Goal: Information Seeking & Learning: Find specific fact

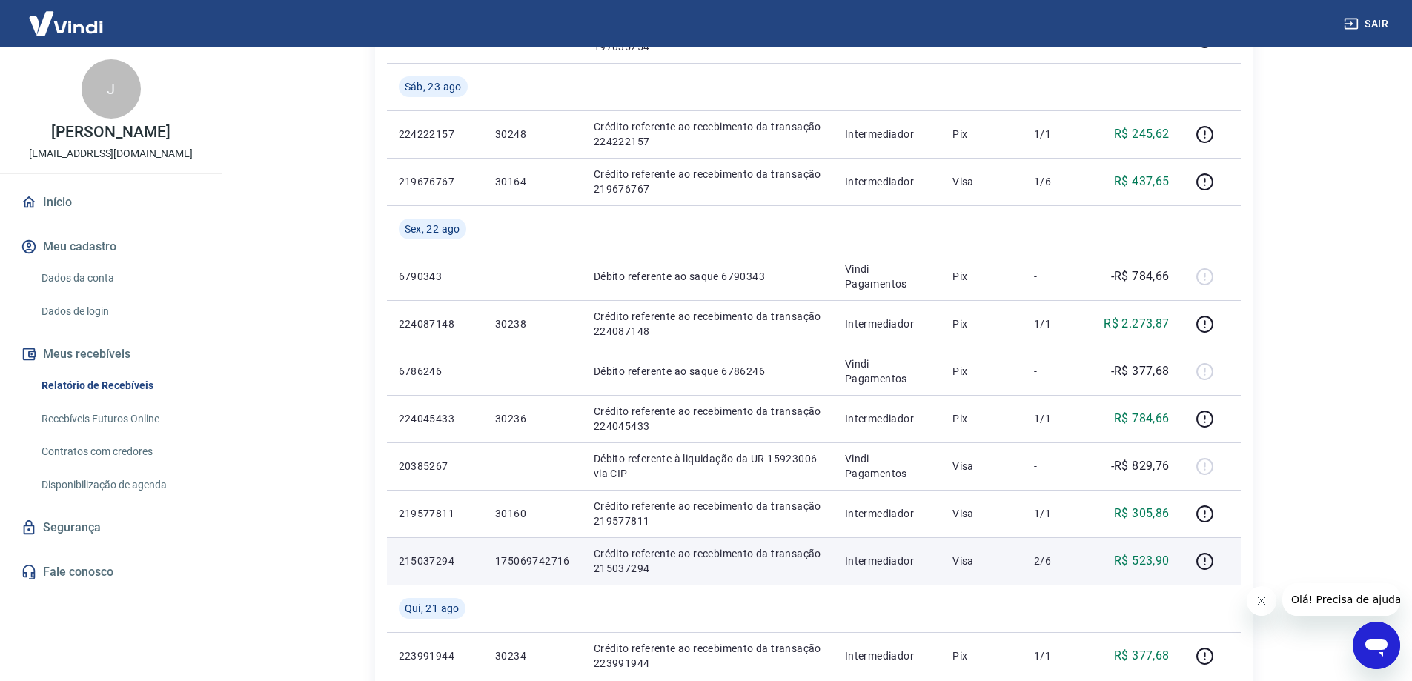
scroll to position [741, 0]
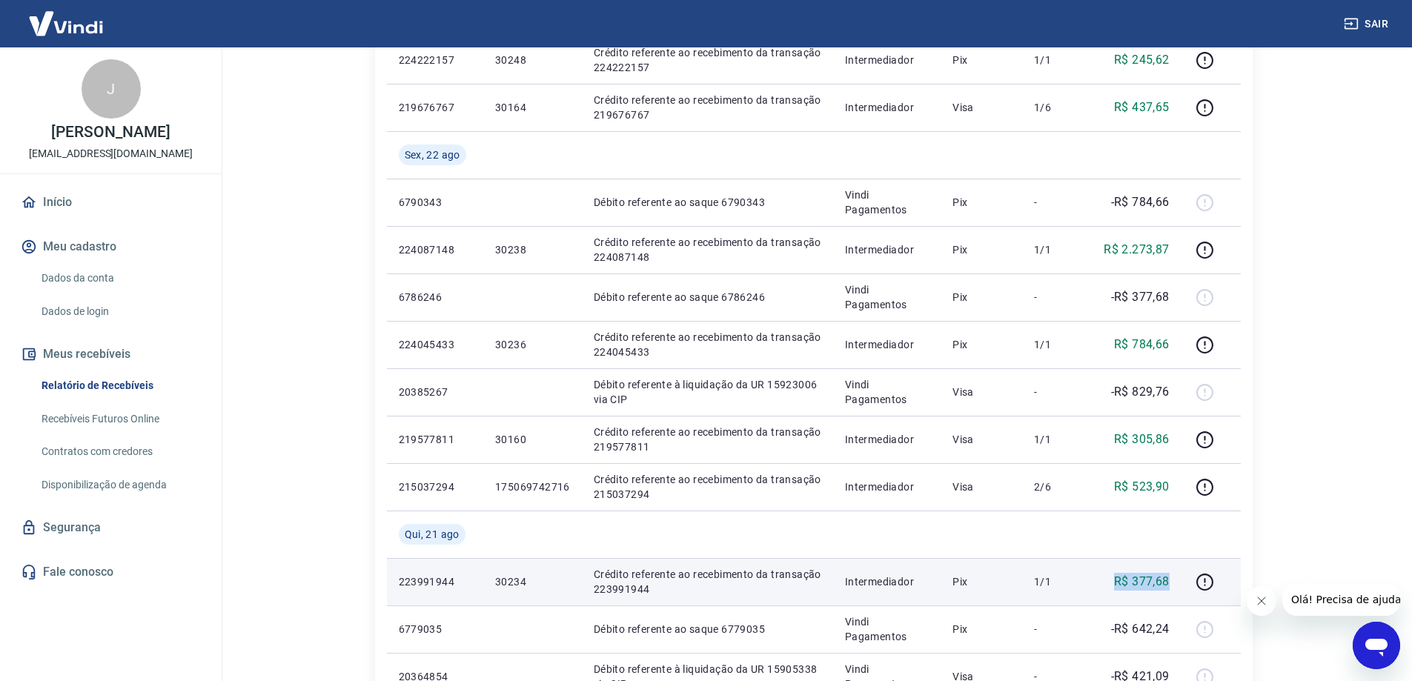
drag, startPoint x: 1114, startPoint y: 575, endPoint x: 1168, endPoint y: 578, distance: 54.2
click at [1168, 578] on div "R$ 377,68" at bounding box center [1136, 582] width 68 height 18
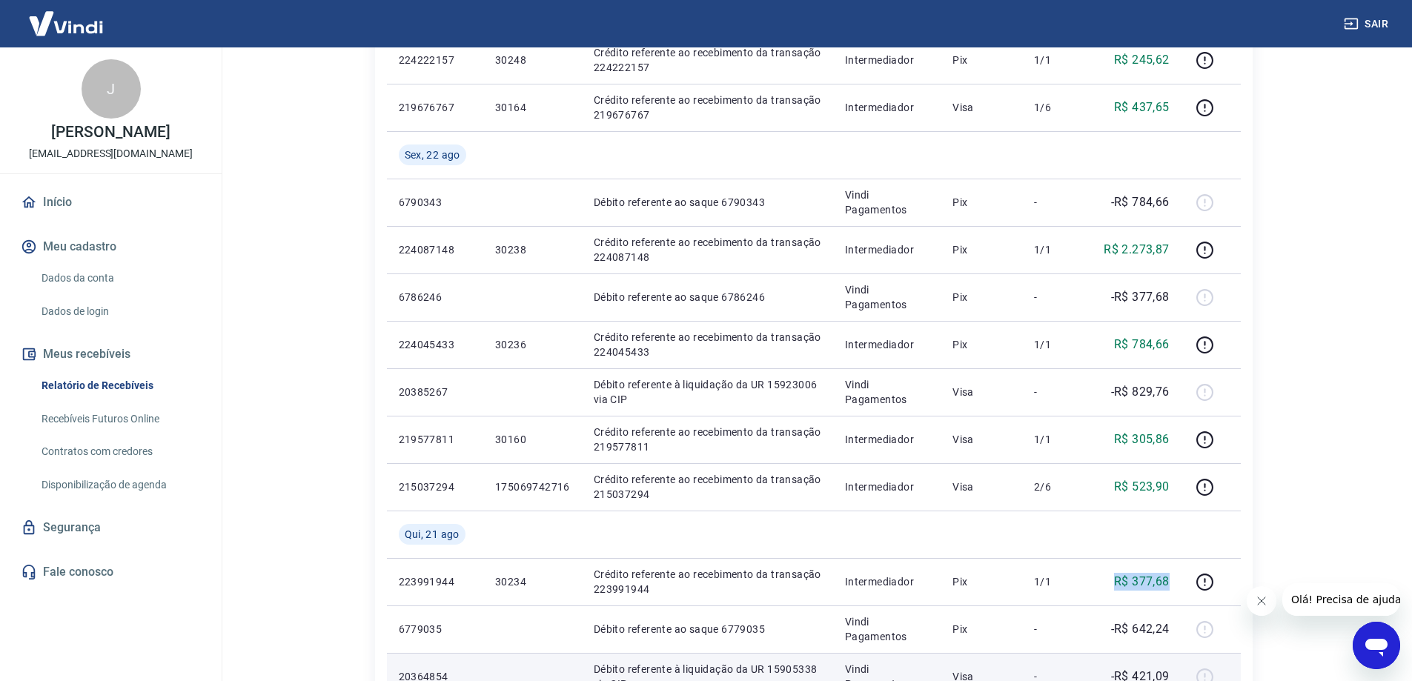
copy p "R$ 377,68"
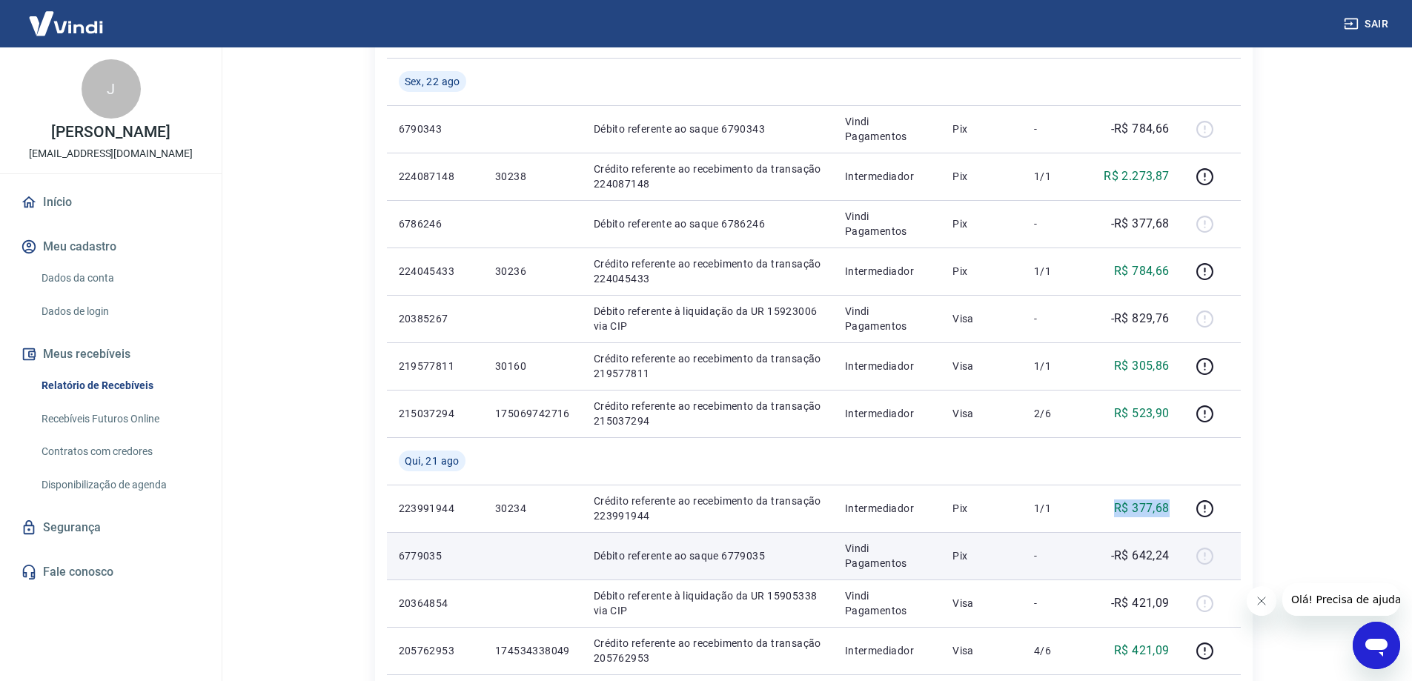
scroll to position [816, 0]
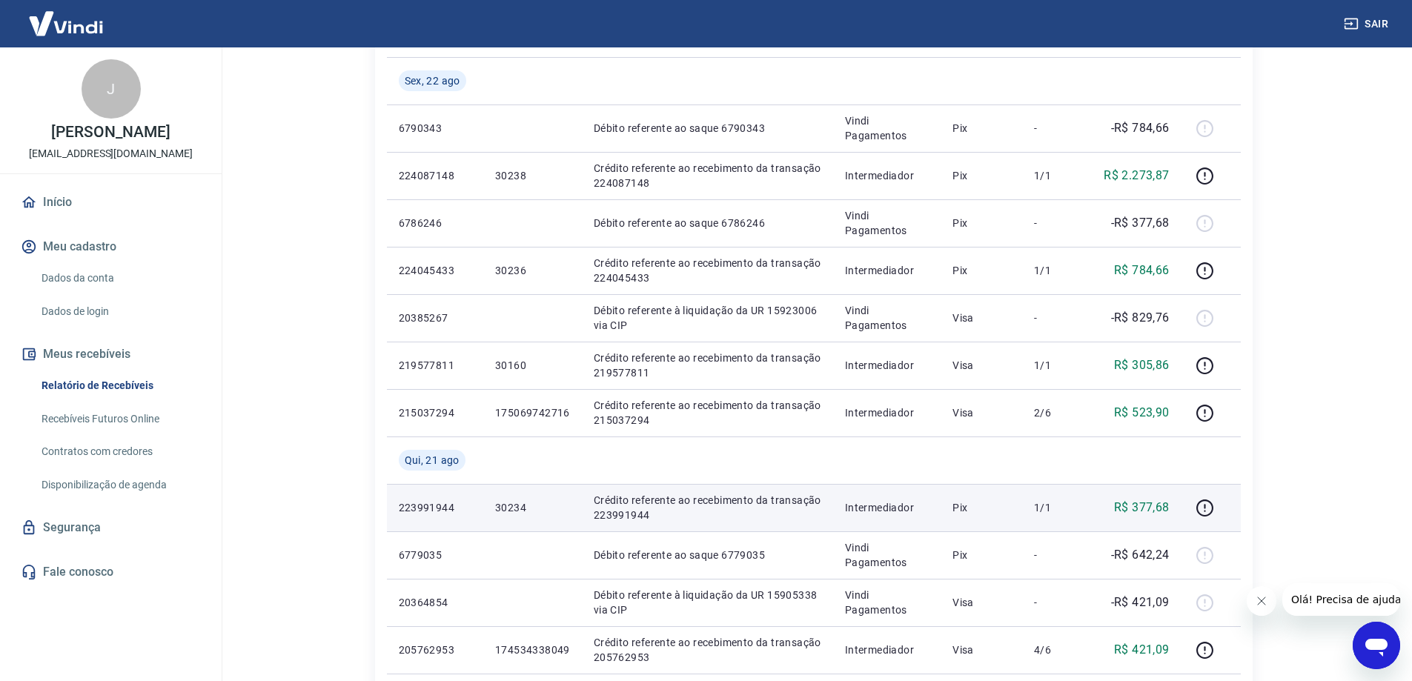
click at [443, 503] on p "223991944" at bounding box center [435, 507] width 73 height 15
copy p "223991944"
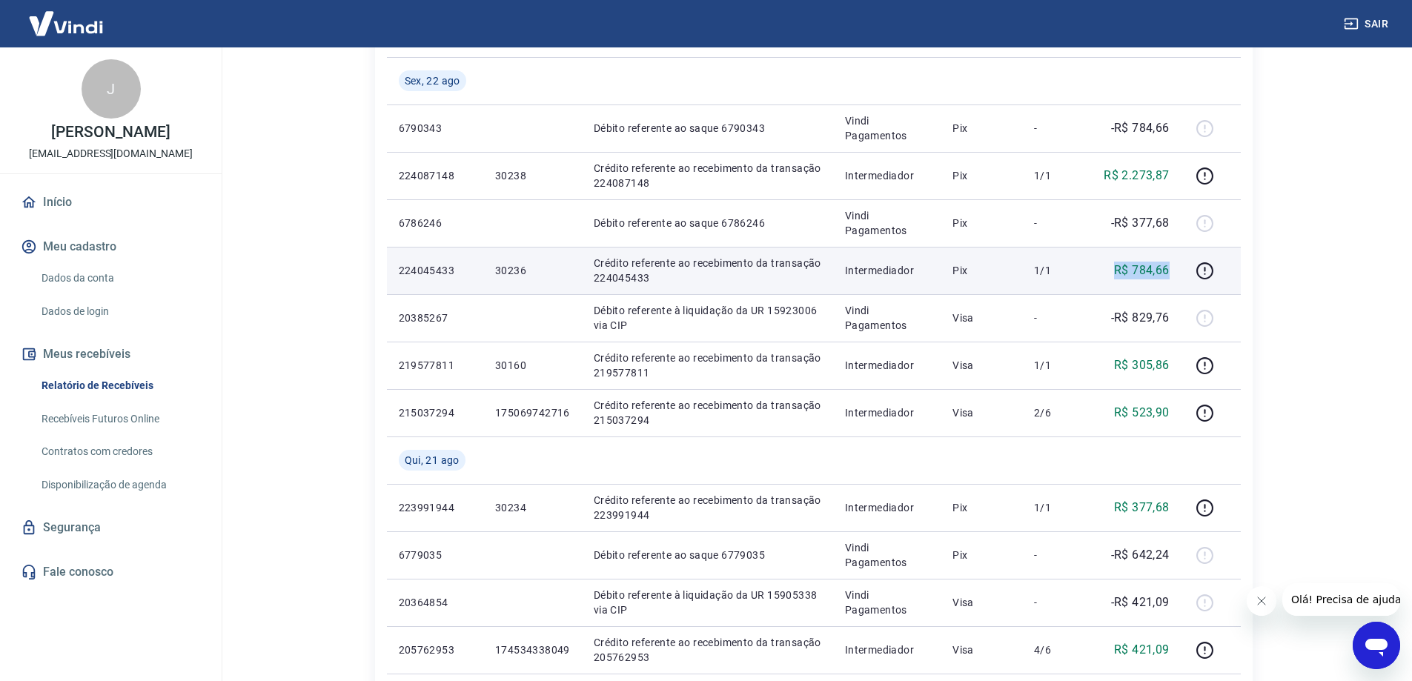
drag, startPoint x: 1119, startPoint y: 269, endPoint x: 1170, endPoint y: 269, distance: 50.4
click at [1170, 269] on td "R$ 784,66" at bounding box center [1136, 270] width 92 height 47
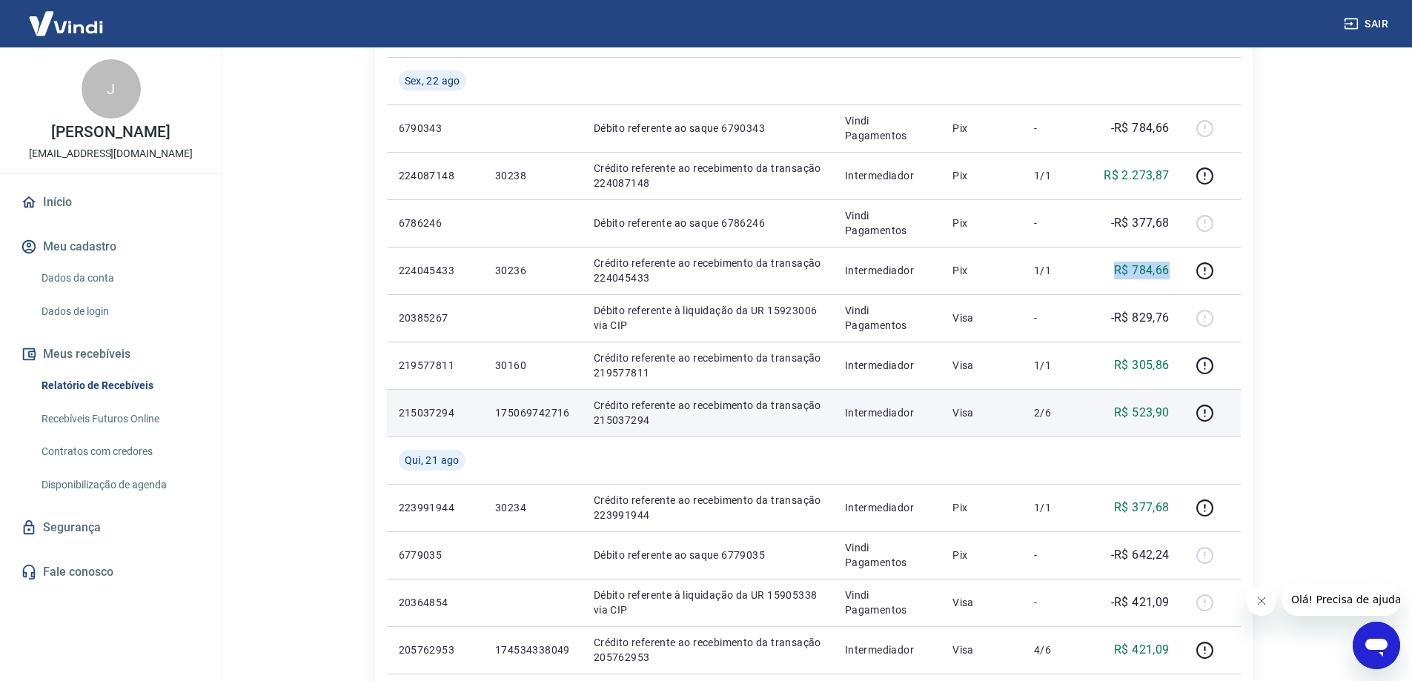
copy p "R$ 784,66"
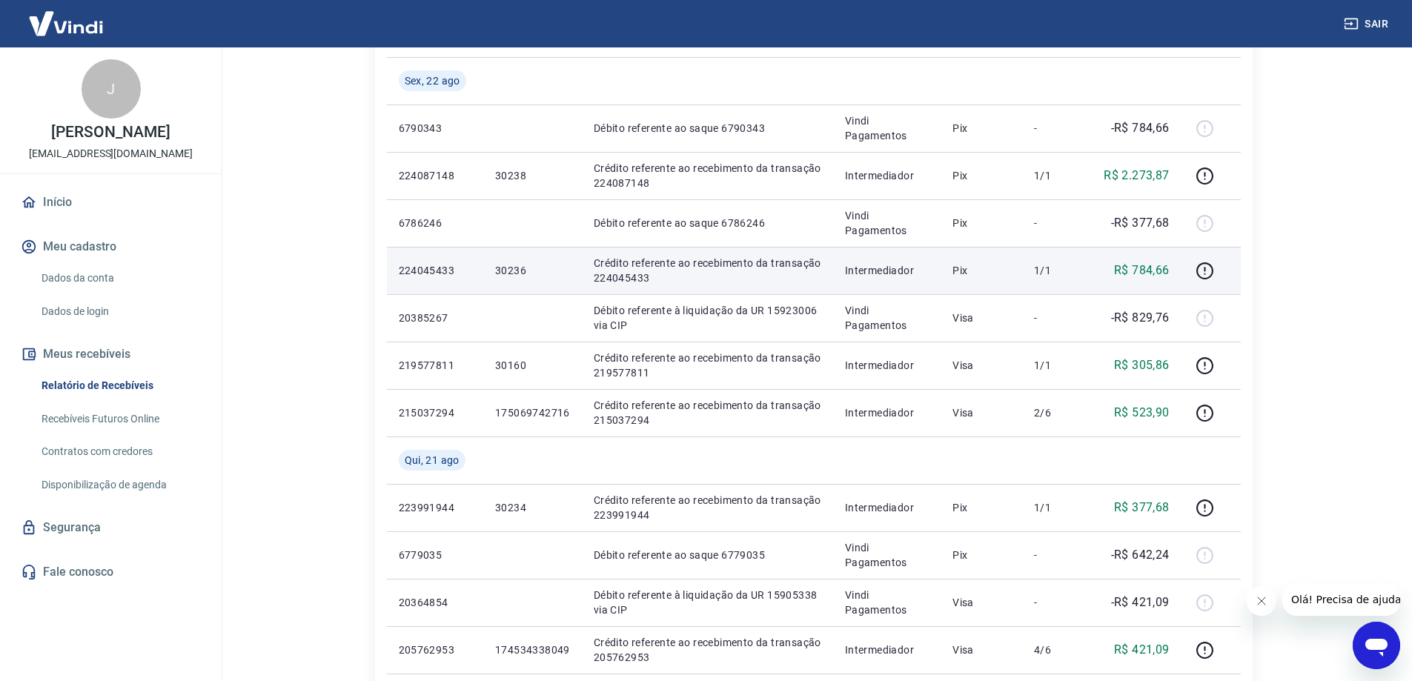
click at [423, 266] on p "224045433" at bounding box center [435, 270] width 73 height 15
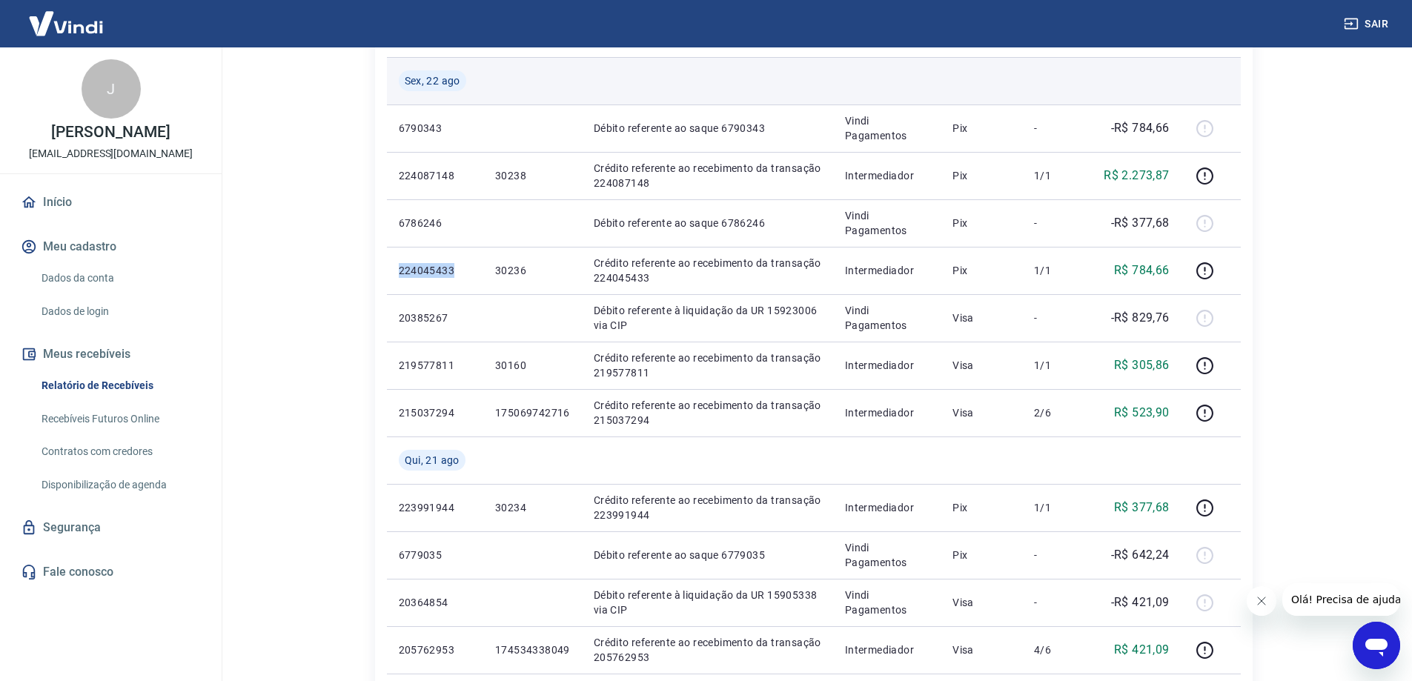
copy p "224045433"
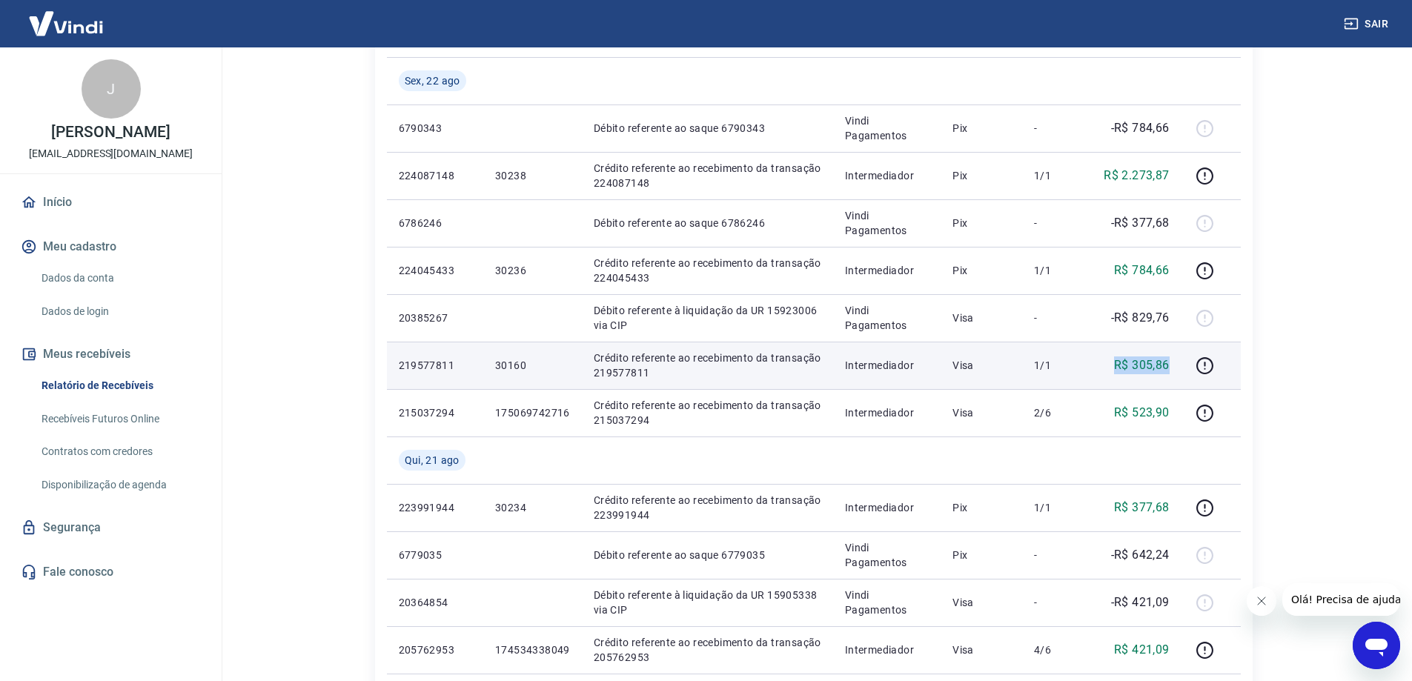
drag, startPoint x: 1109, startPoint y: 364, endPoint x: 1176, endPoint y: 364, distance: 66.7
click at [1176, 364] on td "R$ 305,86" at bounding box center [1136, 365] width 92 height 47
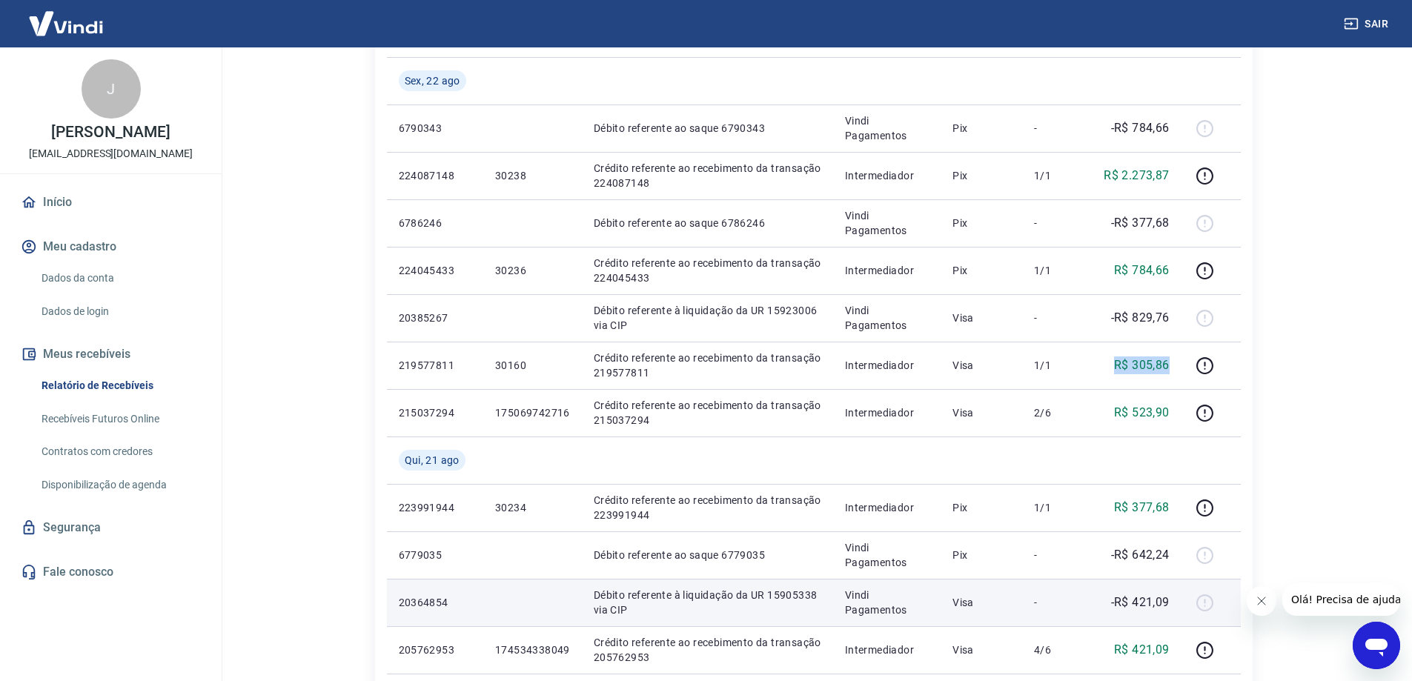
copy p "R$ 305,86"
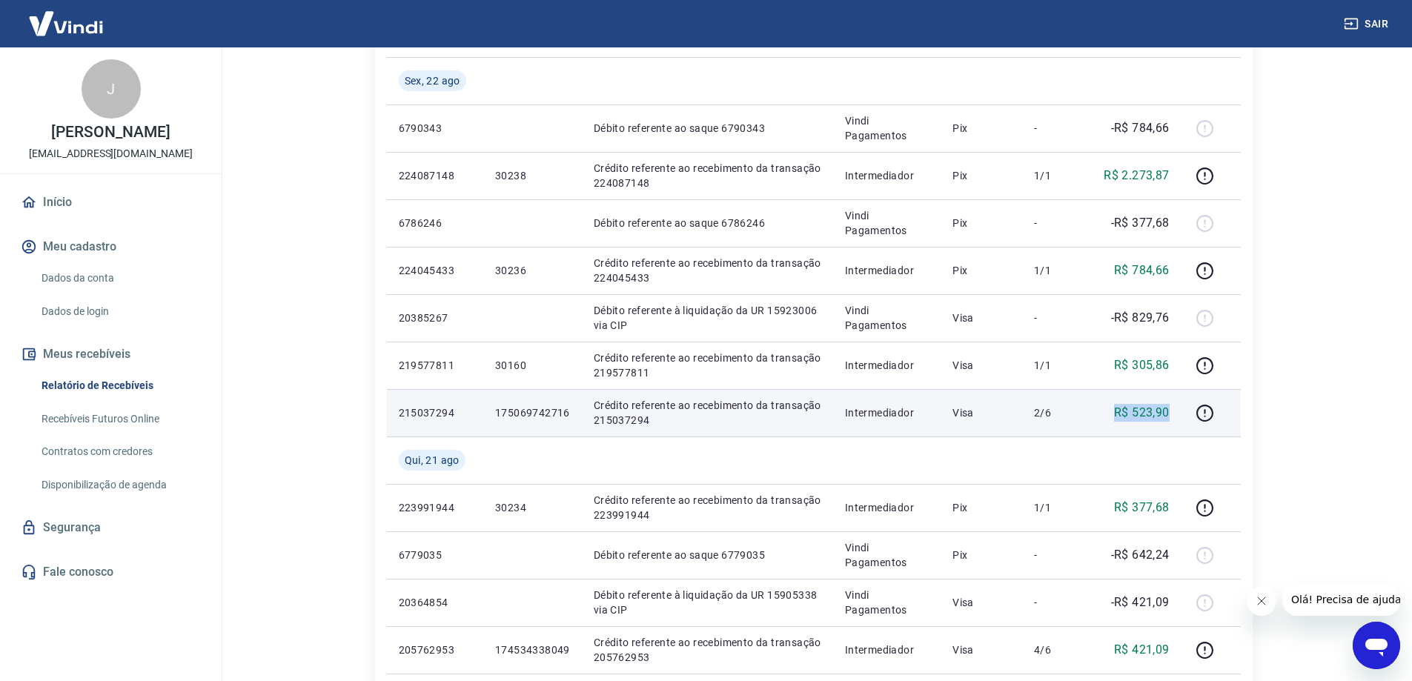
drag, startPoint x: 1107, startPoint y: 416, endPoint x: 1173, endPoint y: 416, distance: 66.0
click at [1173, 416] on td "R$ 523,90" at bounding box center [1136, 412] width 92 height 47
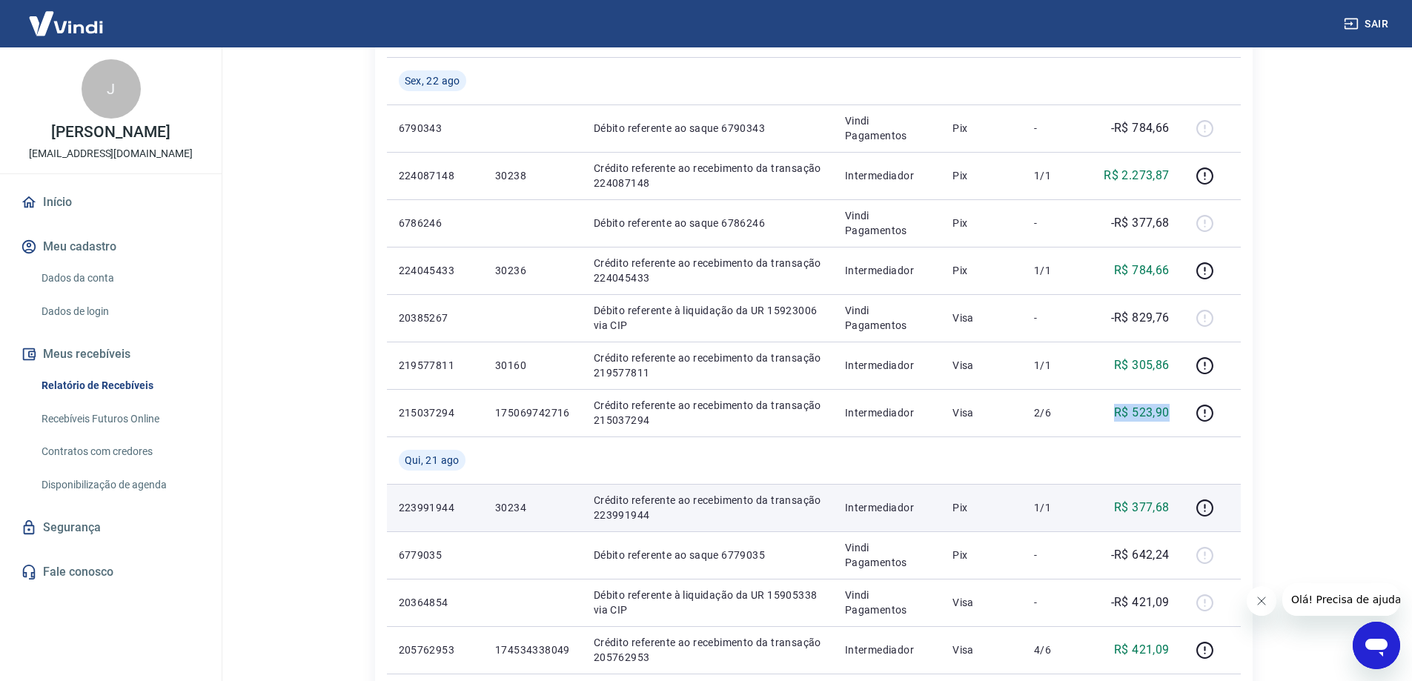
copy p "R$ 523,90"
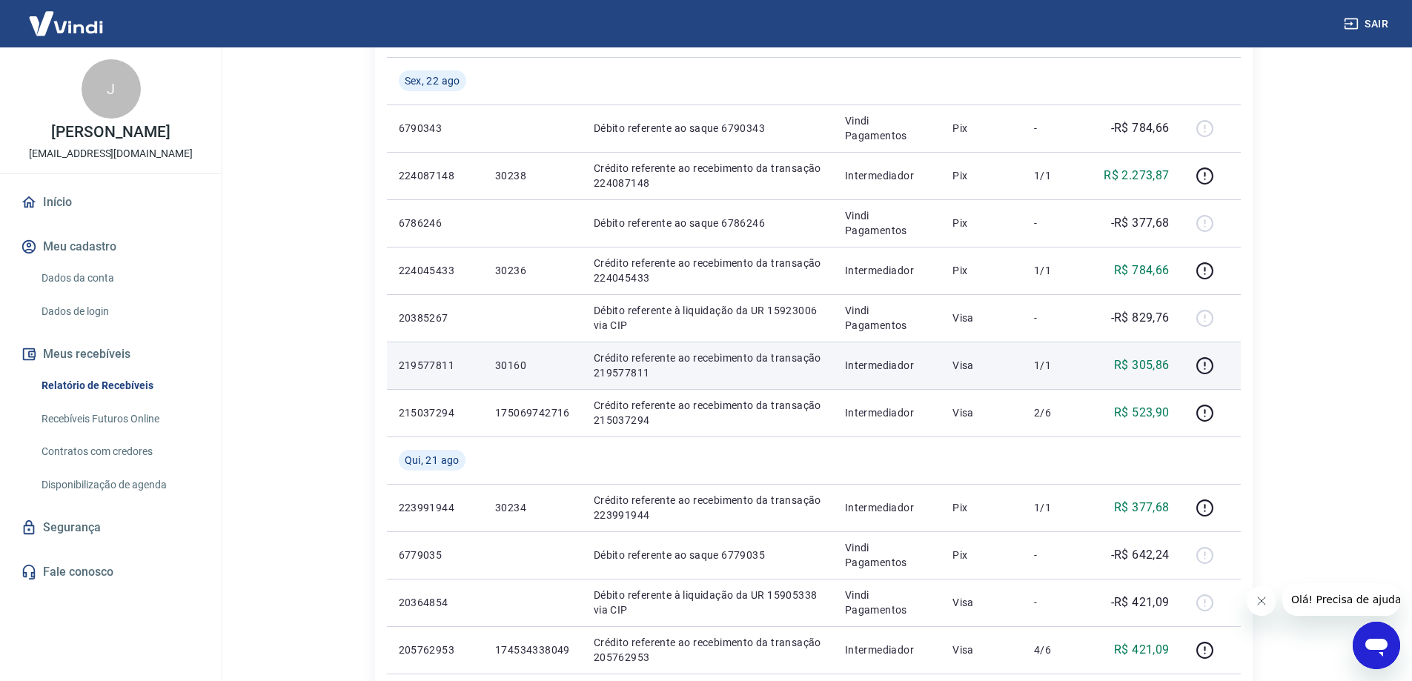
click at [432, 374] on td "219577811" at bounding box center [435, 365] width 96 height 47
click at [433, 374] on td "219577811" at bounding box center [435, 365] width 96 height 47
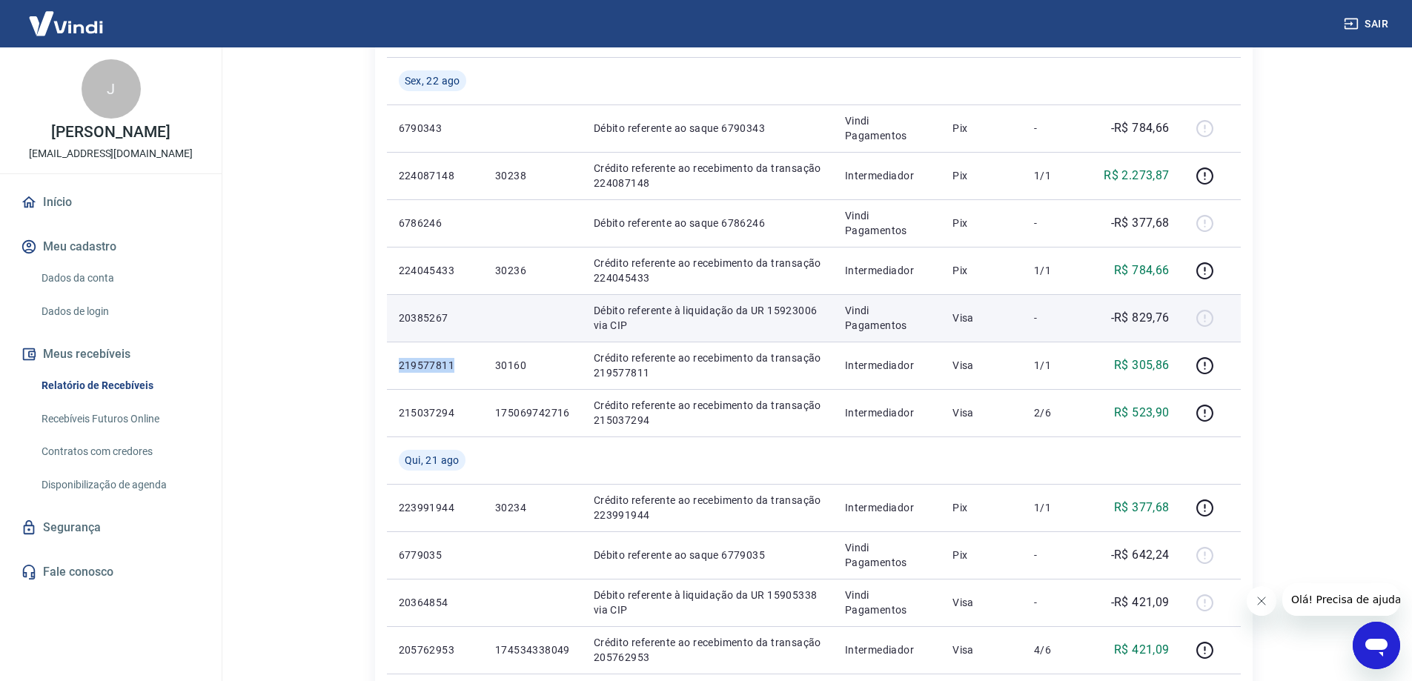
copy p "219577811"
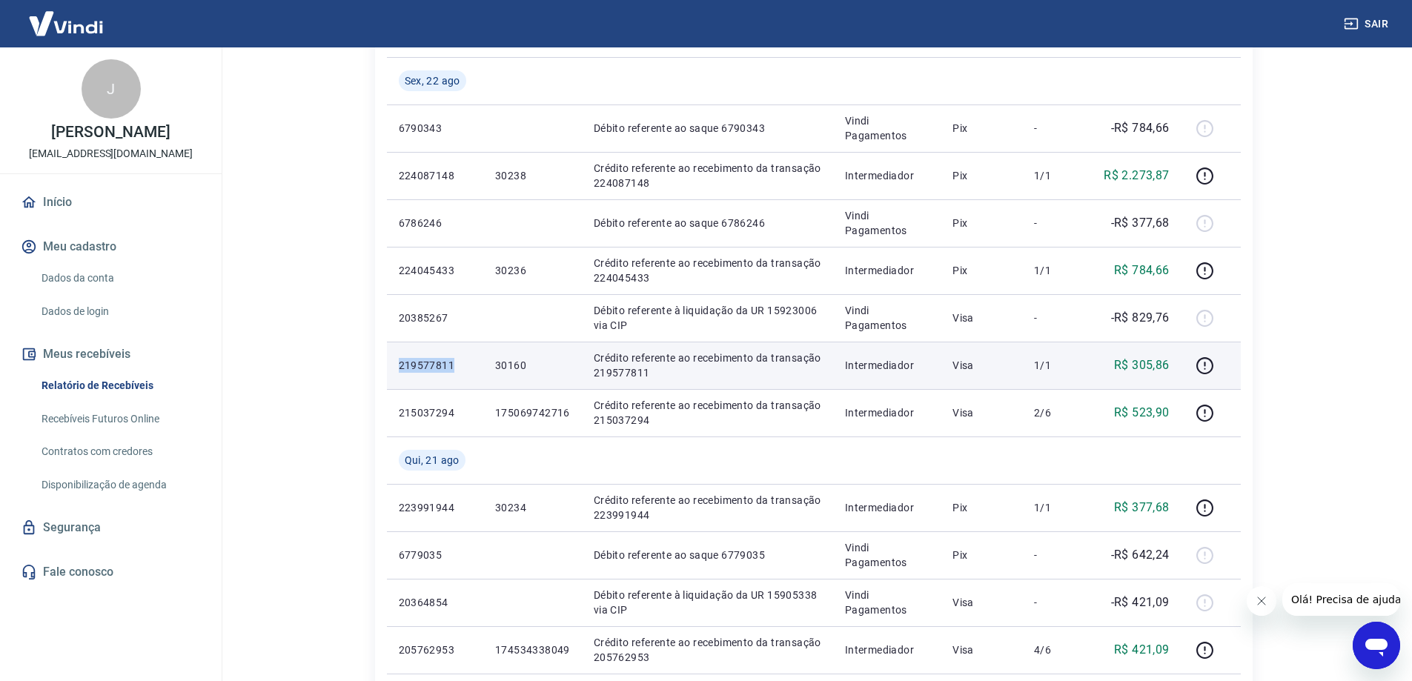
click at [426, 361] on p "219577811" at bounding box center [435, 365] width 73 height 15
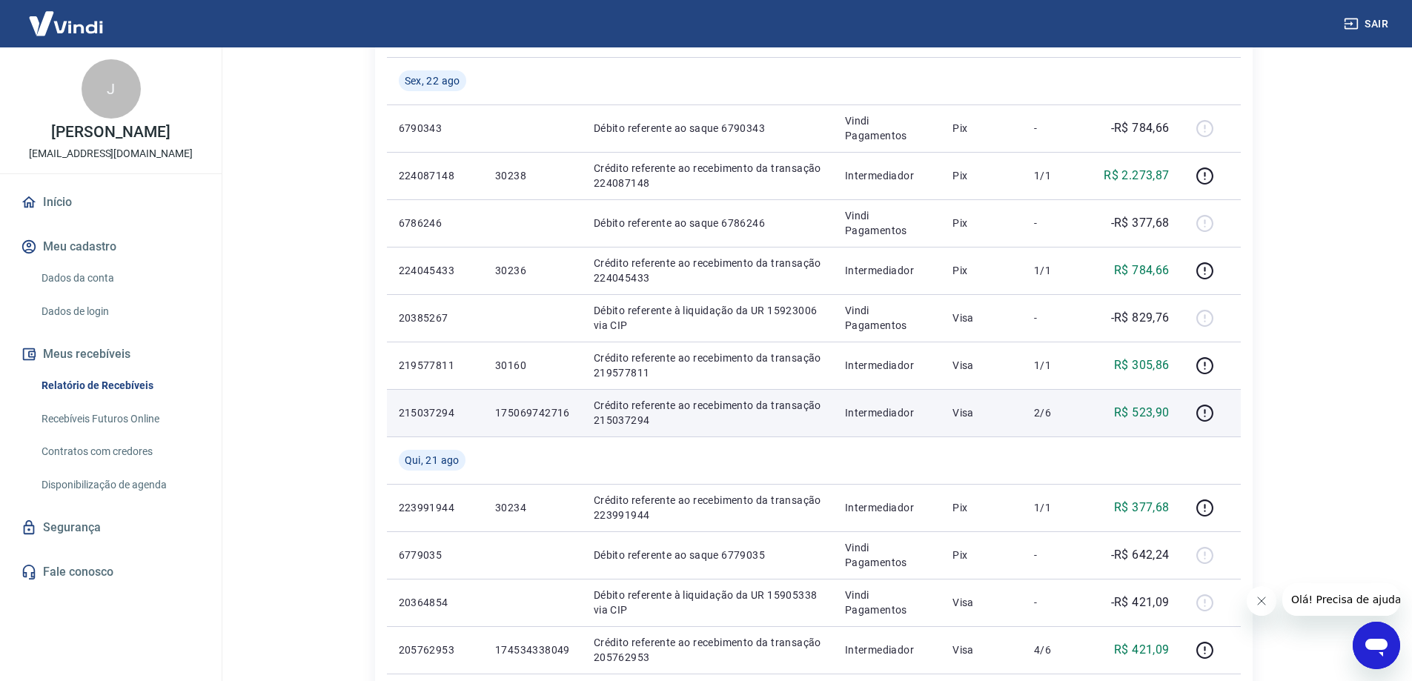
click at [404, 416] on p "215037294" at bounding box center [435, 413] width 73 height 15
copy p "215037294"
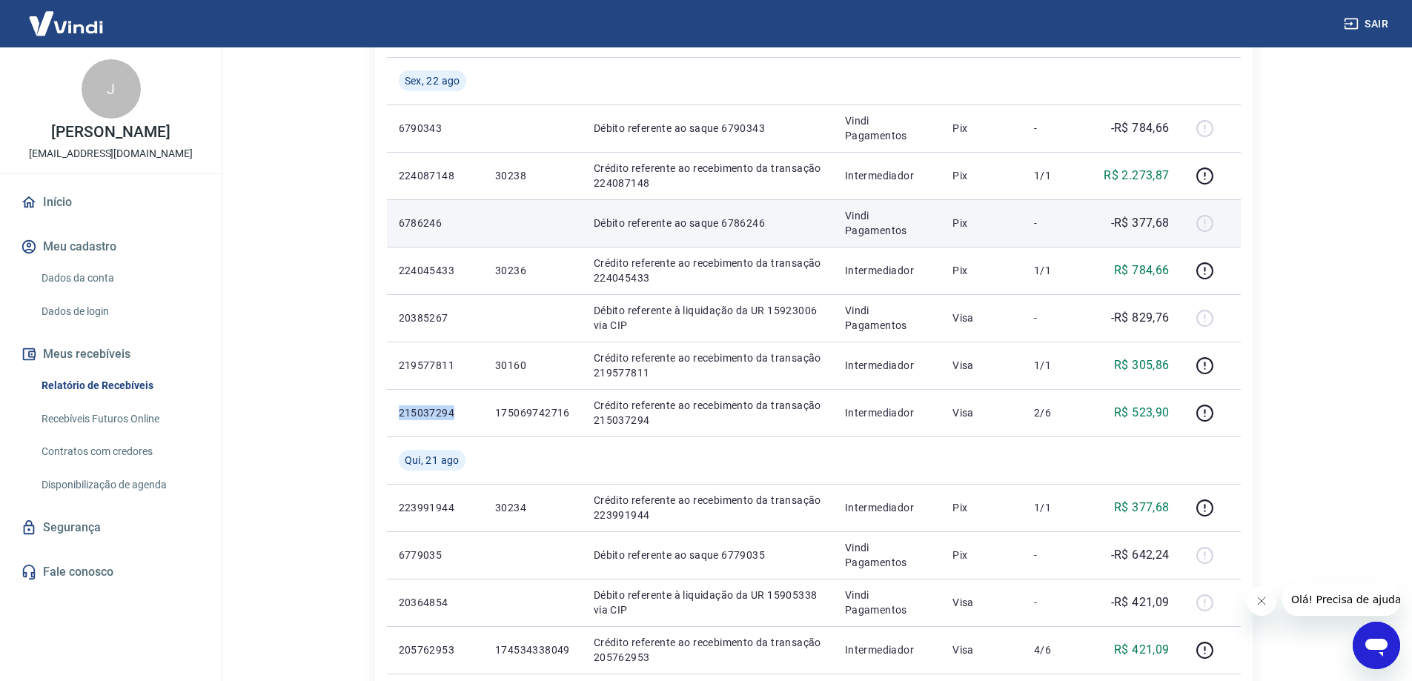
copy p "215037294"
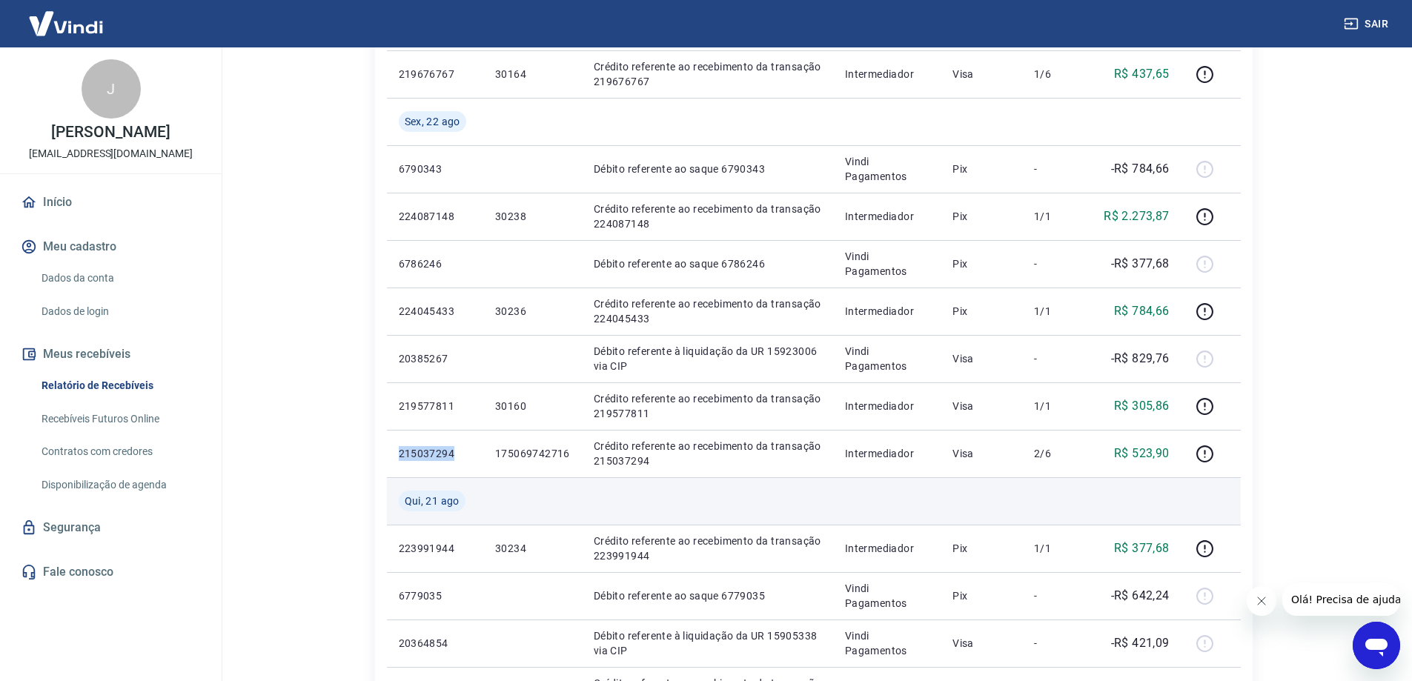
scroll to position [741, 0]
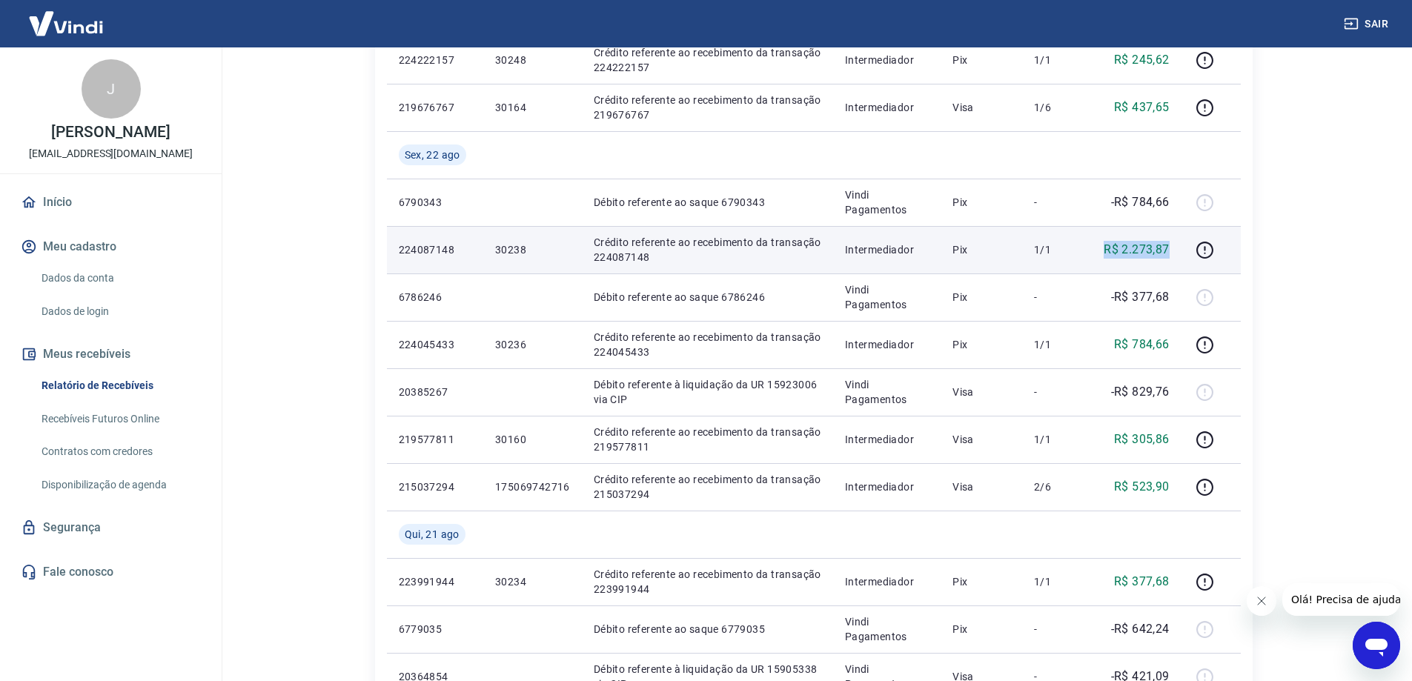
drag, startPoint x: 1103, startPoint y: 249, endPoint x: 1171, endPoint y: 249, distance: 67.5
click at [1170, 249] on div "R$ 2.273,87" at bounding box center [1136, 250] width 68 height 18
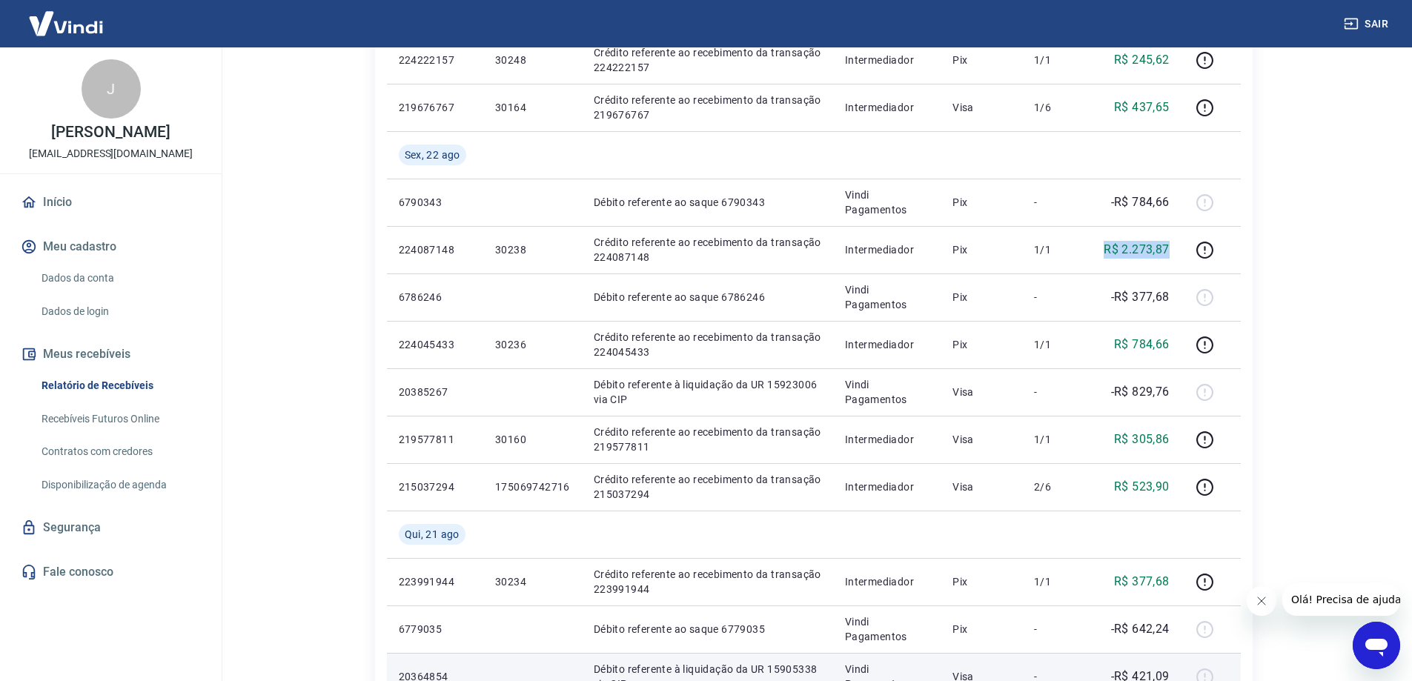
copy p "R$ 2.273,87"
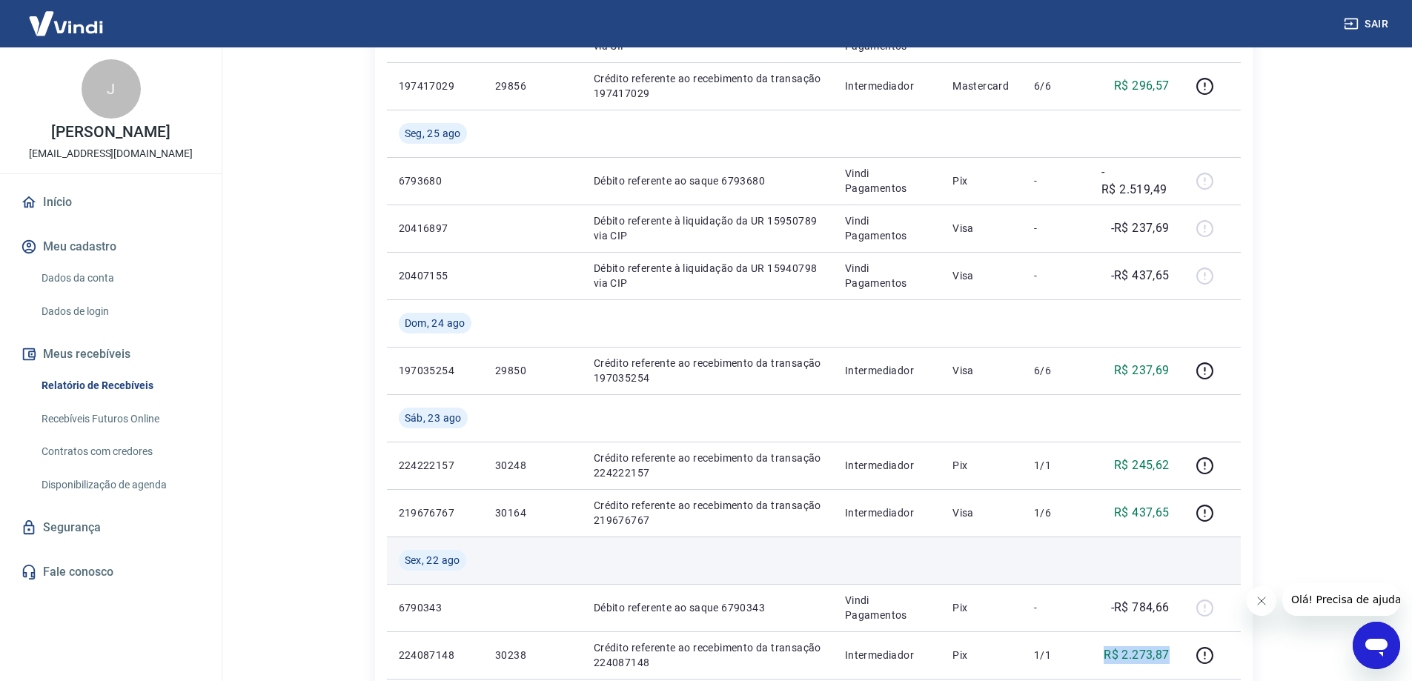
scroll to position [371, 0]
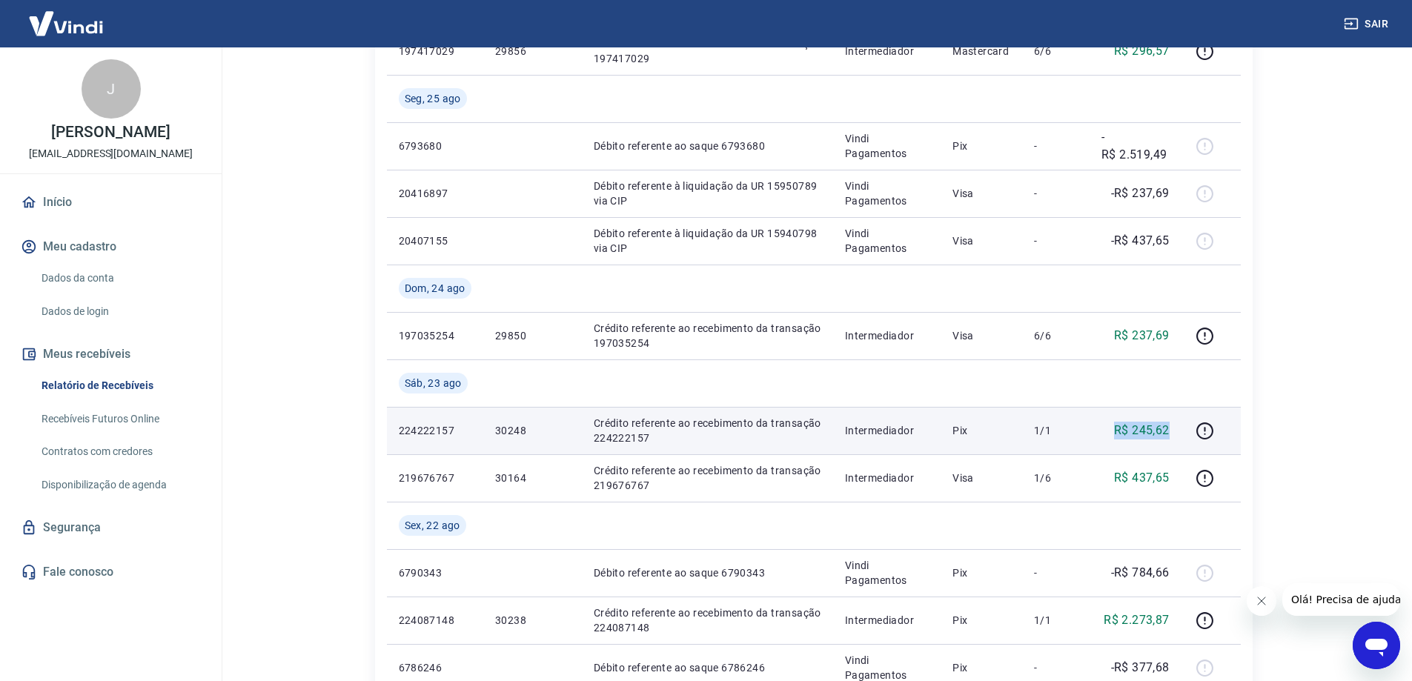
drag, startPoint x: 1098, startPoint y: 428, endPoint x: 1176, endPoint y: 428, distance: 77.8
click at [1176, 428] on td "R$ 245,62" at bounding box center [1136, 430] width 92 height 47
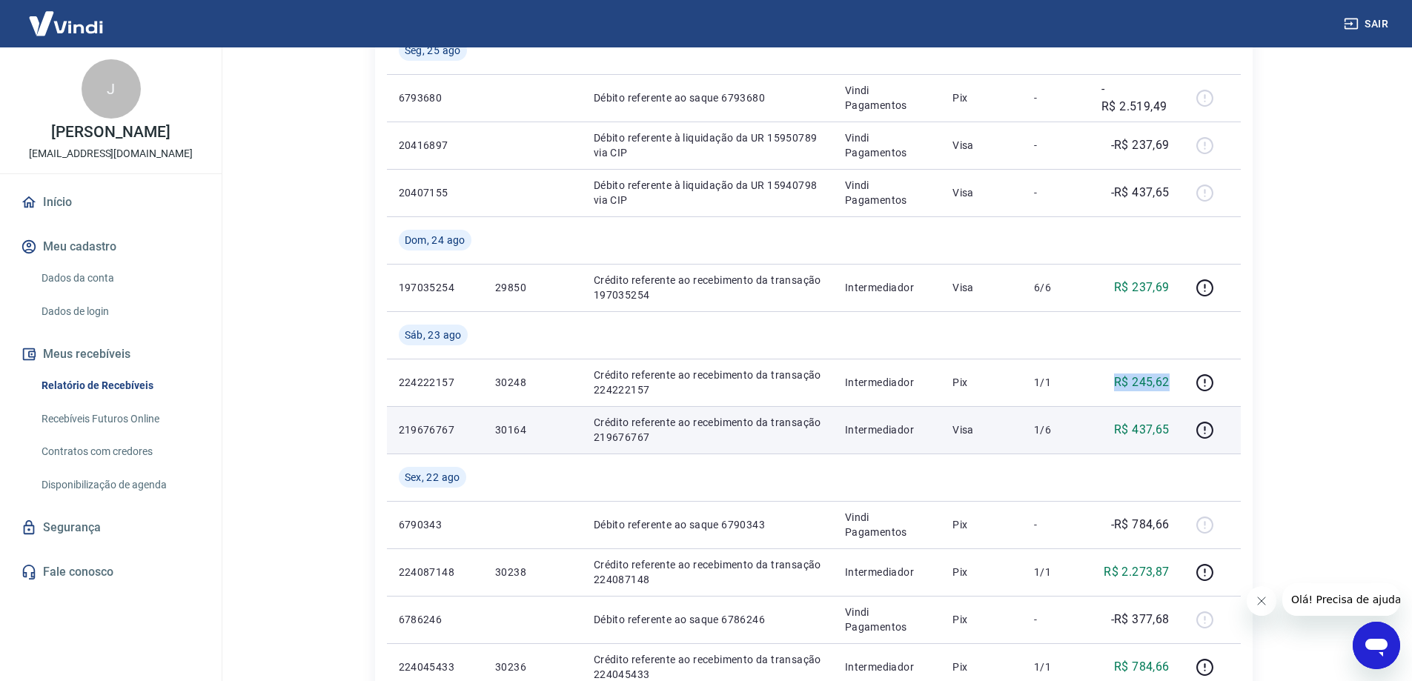
scroll to position [445, 0]
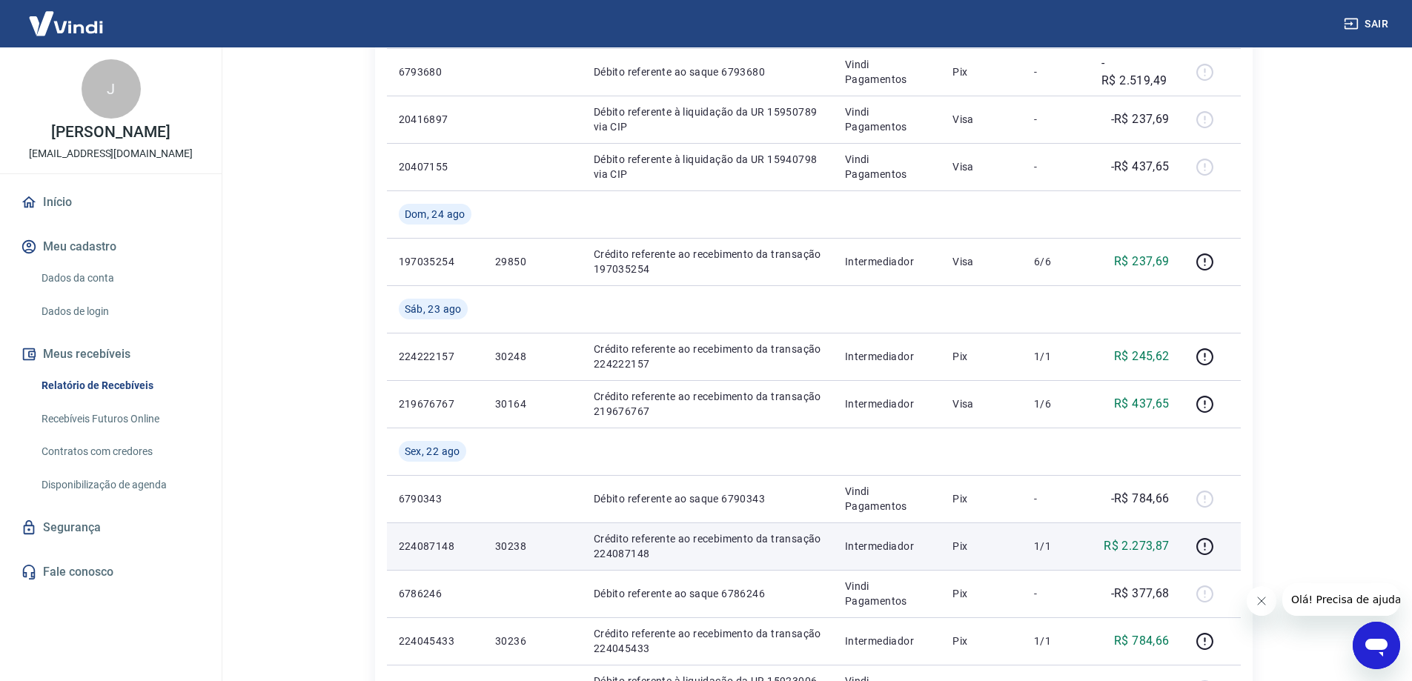
click at [420, 542] on p "224087148" at bounding box center [435, 546] width 73 height 15
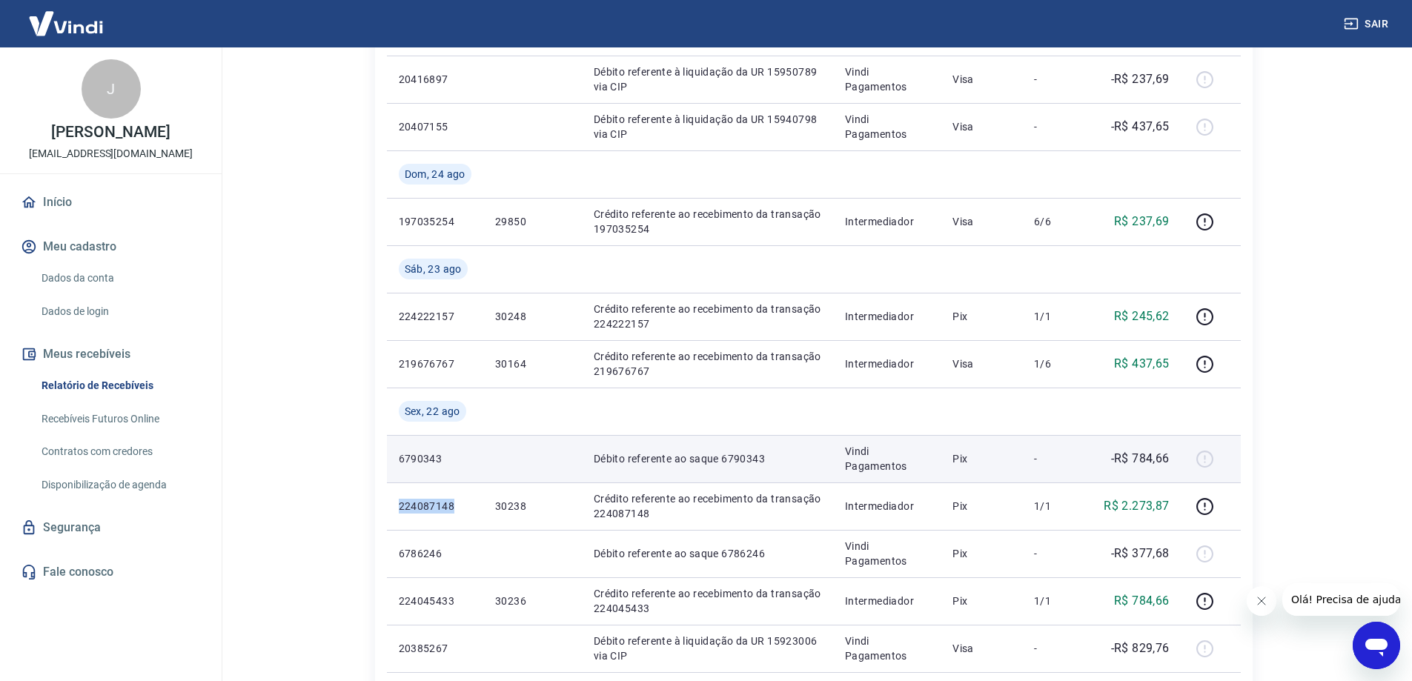
scroll to position [519, 0]
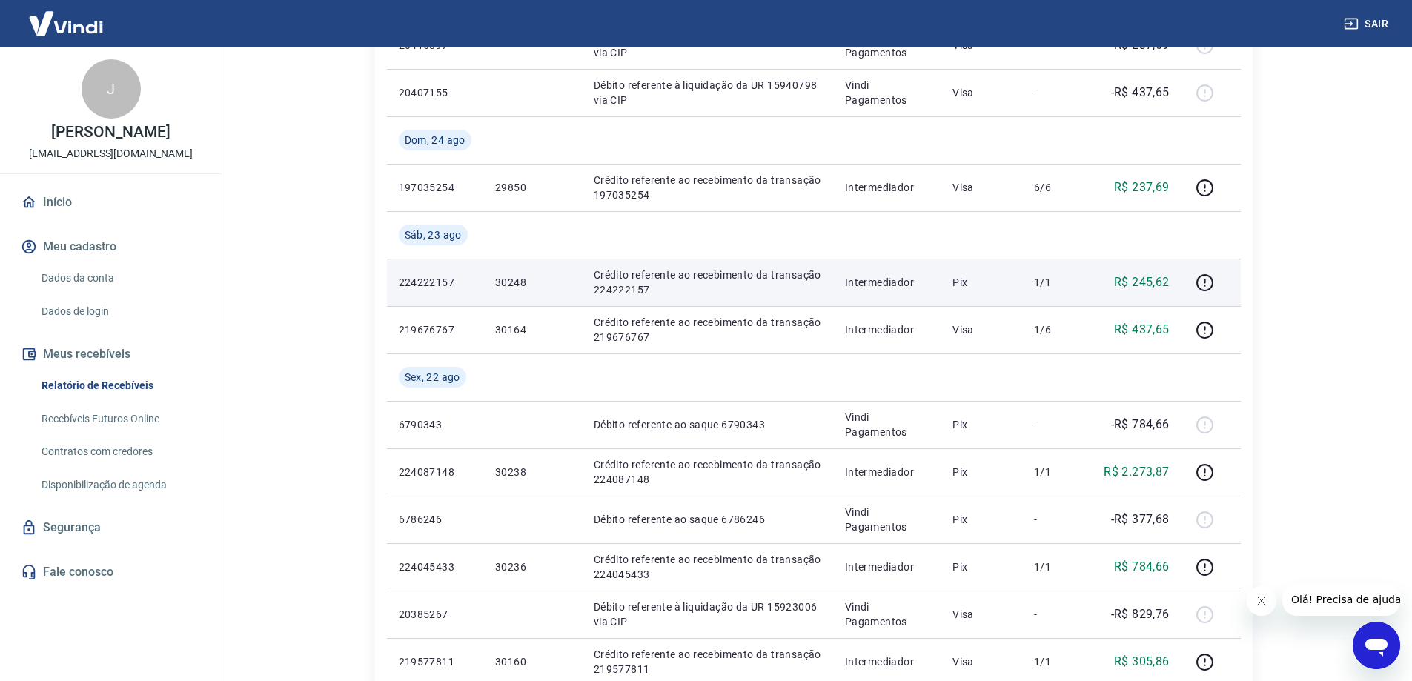
click at [438, 279] on p "224222157" at bounding box center [435, 282] width 73 height 15
